Goal: Information Seeking & Learning: Learn about a topic

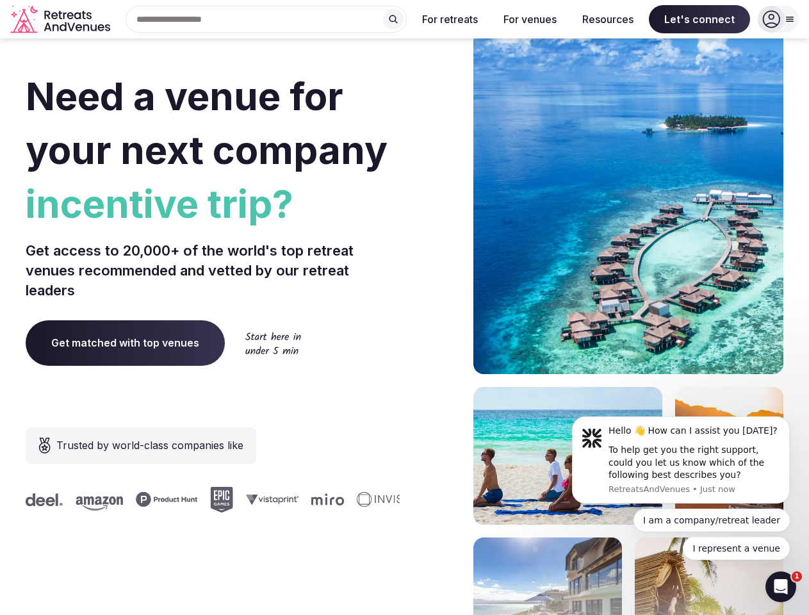
click at [404, 307] on div "Need a venue for your next company incentive trip? Get access to 20,000+ of the…" at bounding box center [405, 383] width 758 height 772
click at [266, 19] on div "Search Popular Destinations [GEOGRAPHIC_DATA], [GEOGRAPHIC_DATA] [GEOGRAPHIC_DA…" at bounding box center [260, 19] width 291 height 27
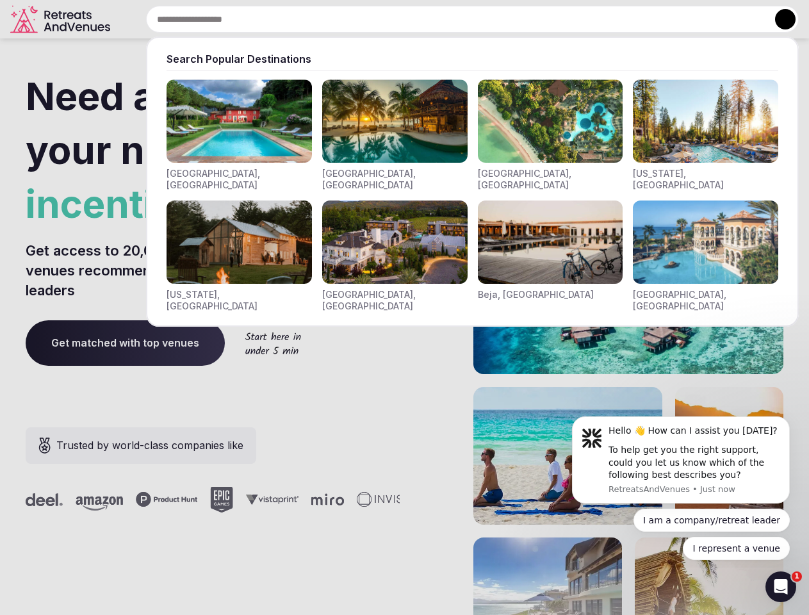
click at [393, 19] on input "text" at bounding box center [472, 19] width 653 height 27
click at [450, 19] on input "text" at bounding box center [472, 19] width 653 height 27
click at [530, 19] on input "text" at bounding box center [472, 19] width 653 height 27
click at [608, 19] on input "text" at bounding box center [472, 19] width 653 height 27
click at [699, 19] on input "text" at bounding box center [472, 19] width 653 height 27
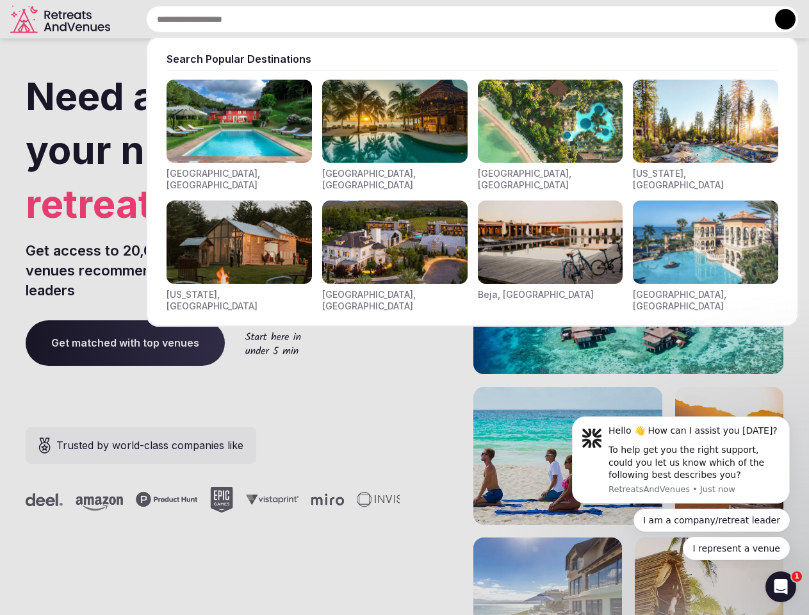
click at [778, 19] on button at bounding box center [785, 19] width 20 height 20
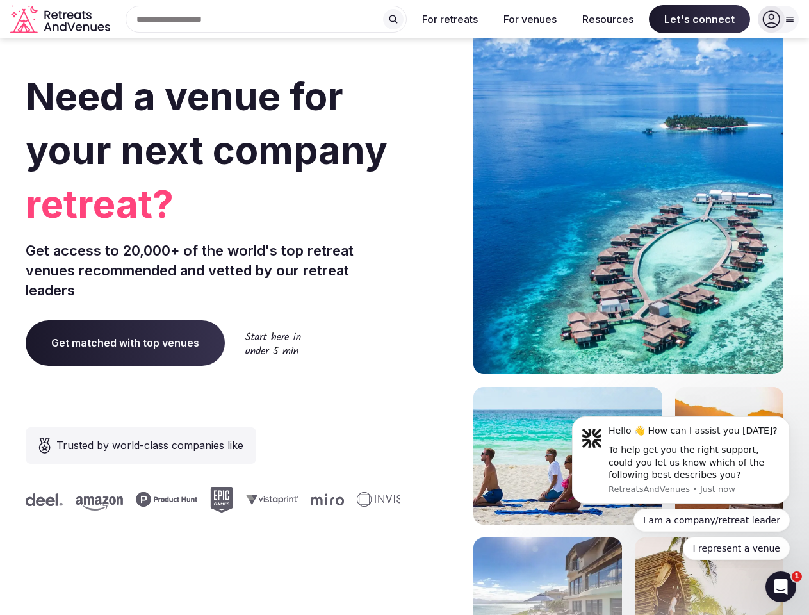
click at [681, 460] on div "To help get you the right support, could you let us know which of the following…" at bounding box center [695, 463] width 172 height 38
click at [792, 420] on section "Need a venue for your next company retreat? Get access to 20,000+ of the world'…" at bounding box center [404, 383] width 809 height 772
